Goal: Information Seeking & Learning: Learn about a topic

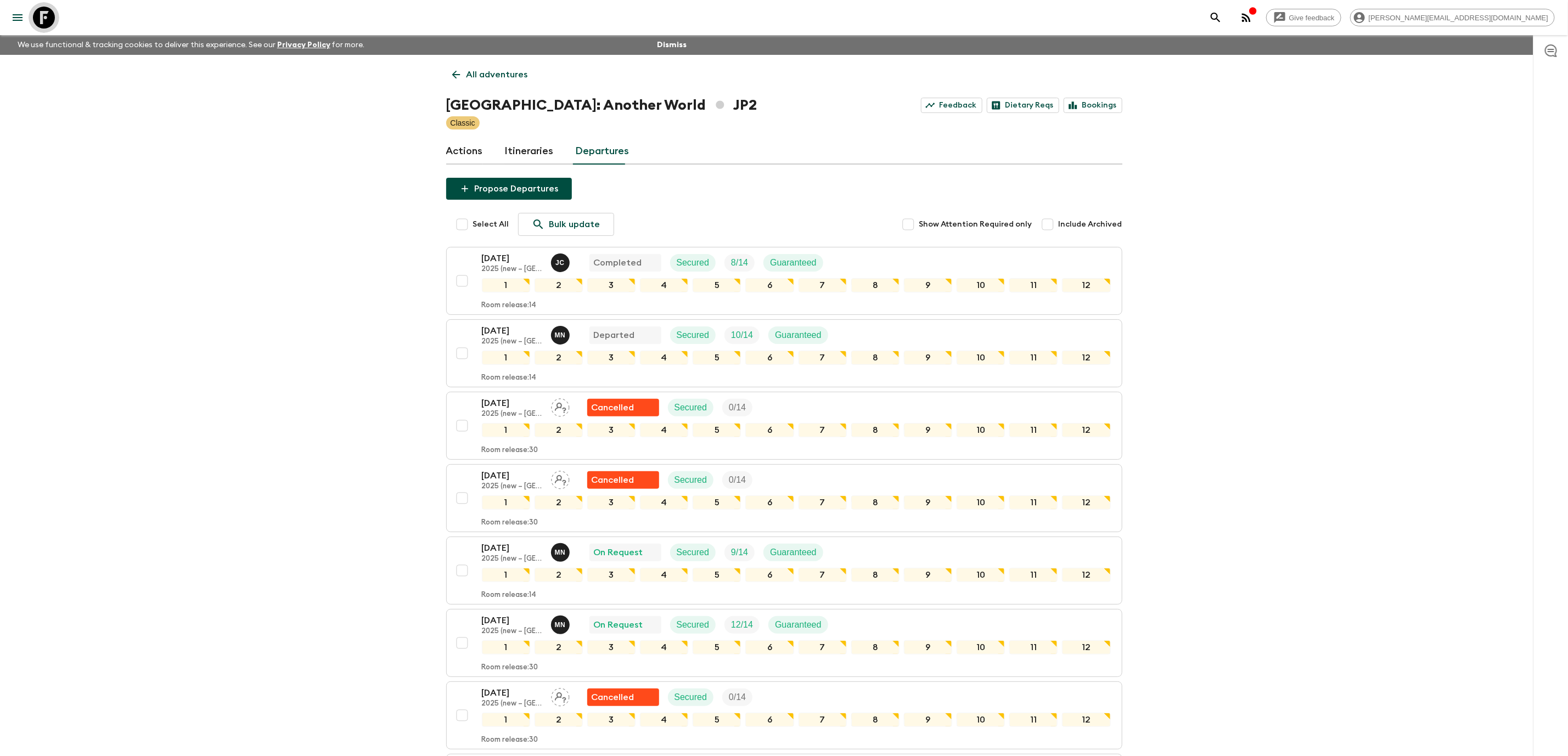
click at [50, 17] on icon at bounding box center [44, 17] width 22 height 22
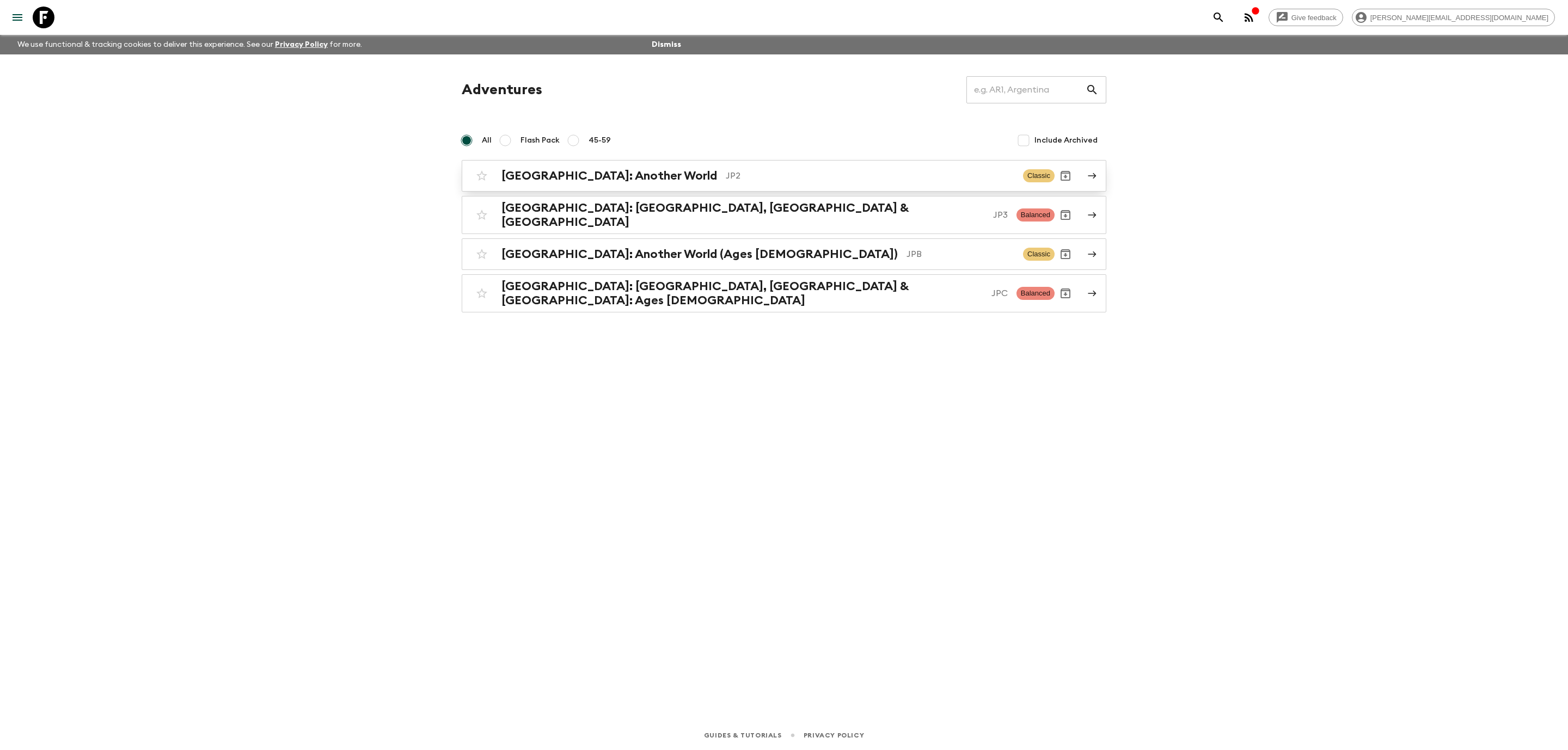
click at [725, 179] on p "JP2" at bounding box center [870, 175] width 288 height 13
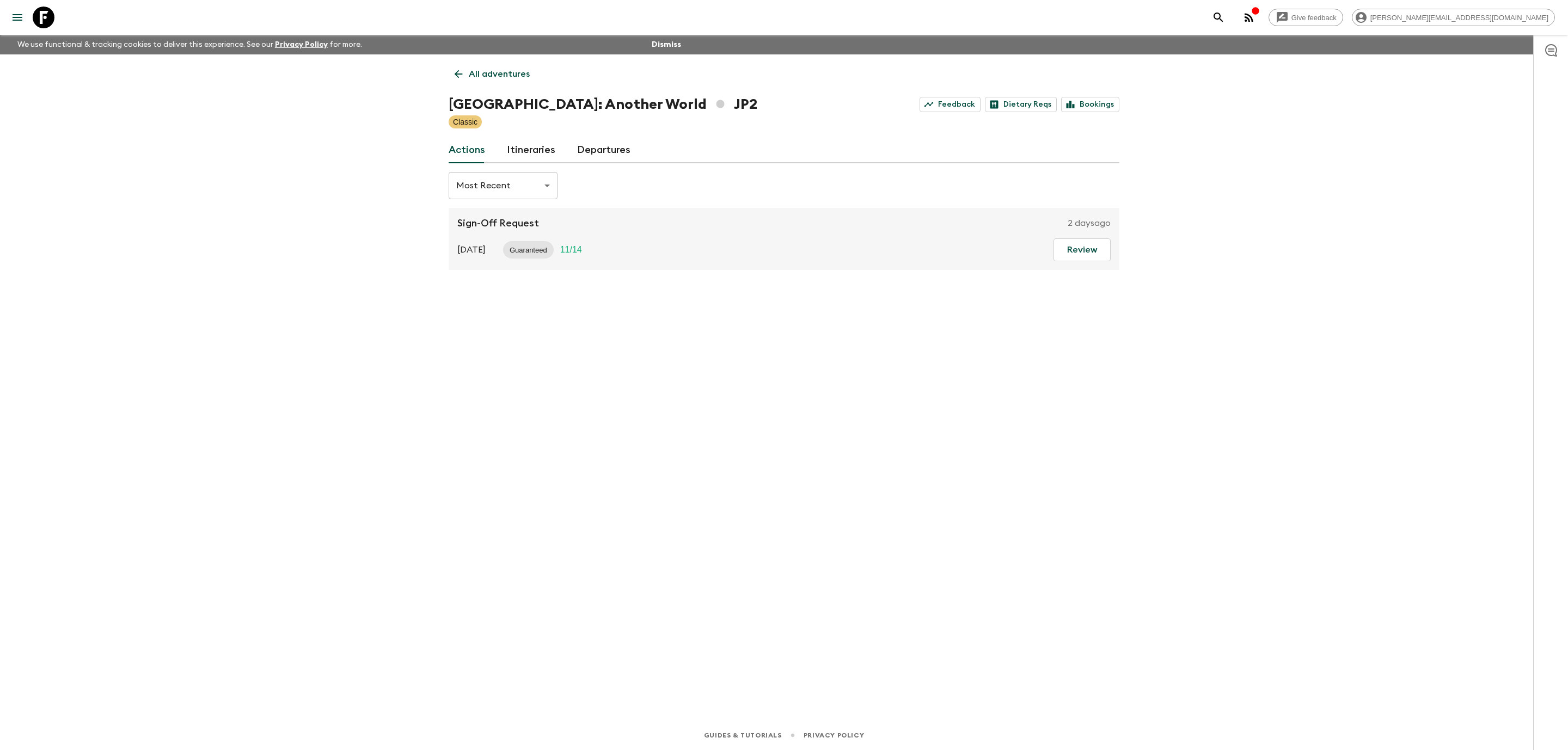
click at [531, 146] on link "Itineraries" at bounding box center [531, 150] width 48 height 26
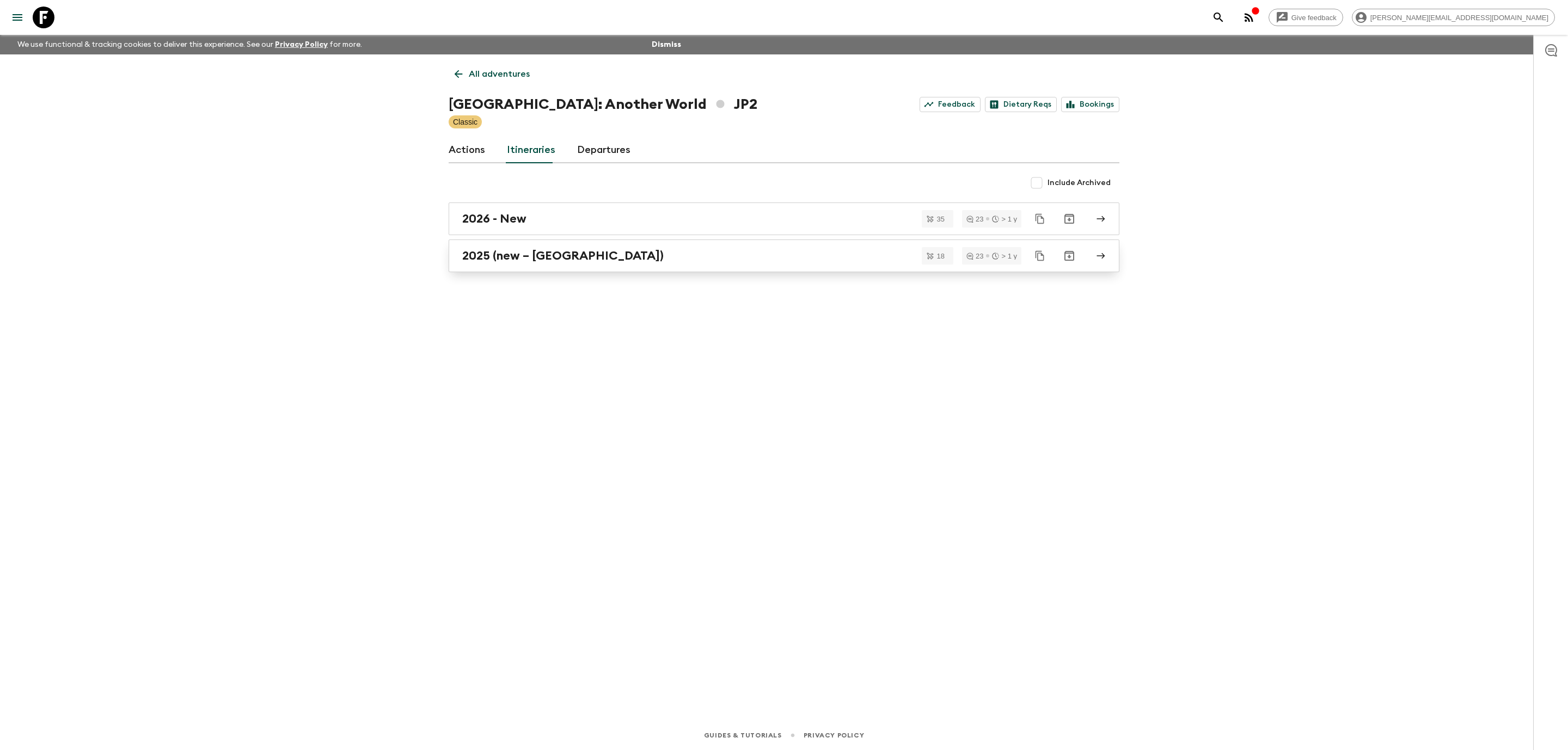
click at [672, 259] on div "2025 (new – [GEOGRAPHIC_DATA])" at bounding box center [774, 255] width 623 height 14
